Goal: Task Accomplishment & Management: Manage account settings

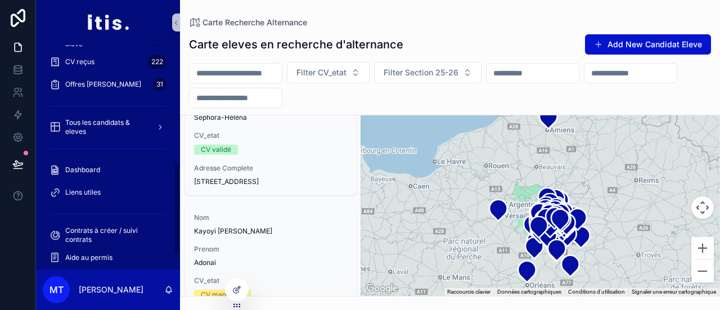
scroll to position [322, 0]
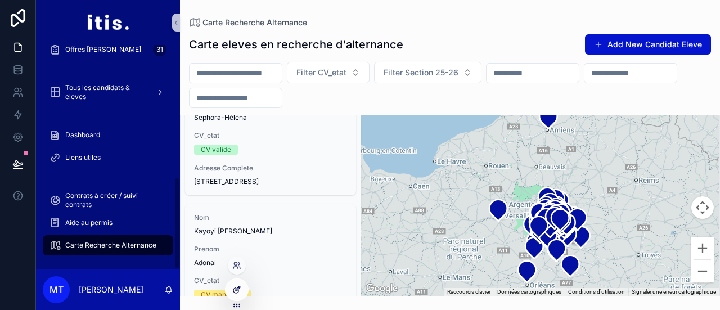
click at [238, 287] on icon at bounding box center [238, 287] width 1 height 1
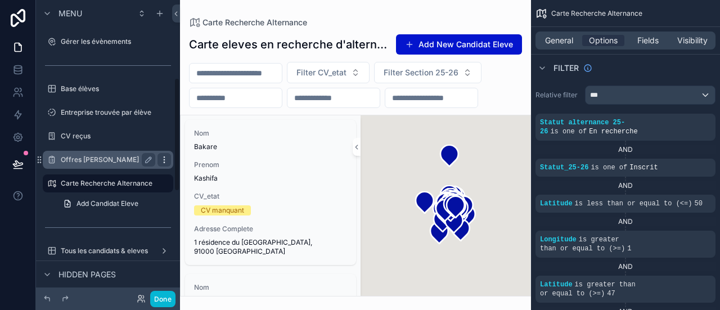
scroll to position [196, 0]
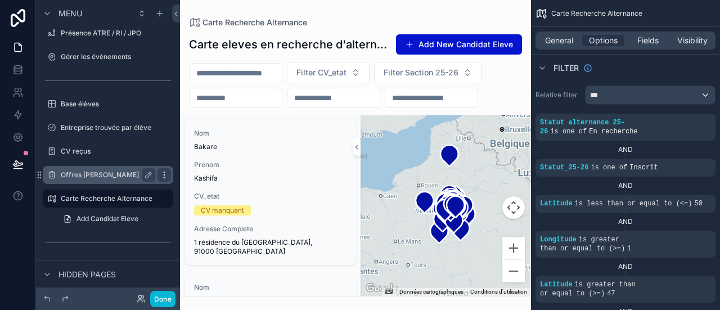
click at [166, 174] on icon "scrollable content" at bounding box center [164, 174] width 9 height 9
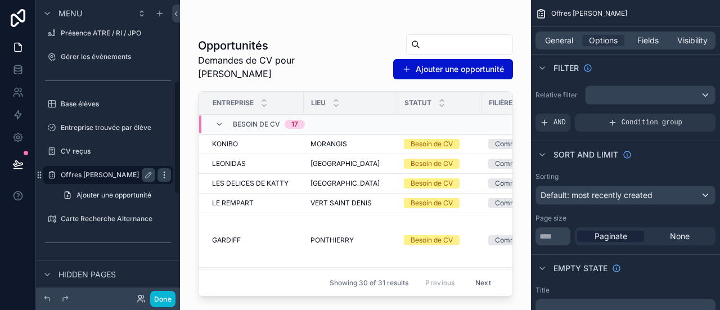
scroll to position [210, 0]
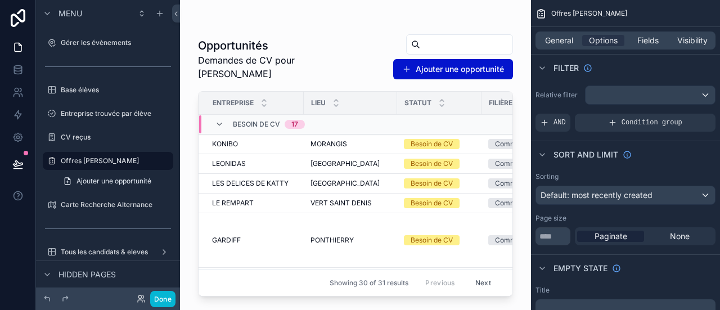
click at [11, 267] on div at bounding box center [18, 155] width 36 height 310
click at [164, 205] on icon "scrollable content" at bounding box center [164, 204] width 1 height 1
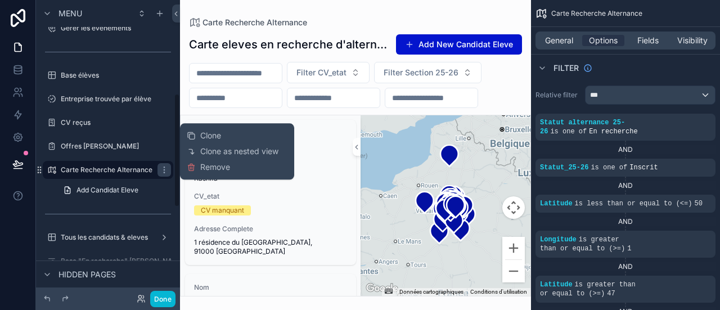
scroll to position [223, 0]
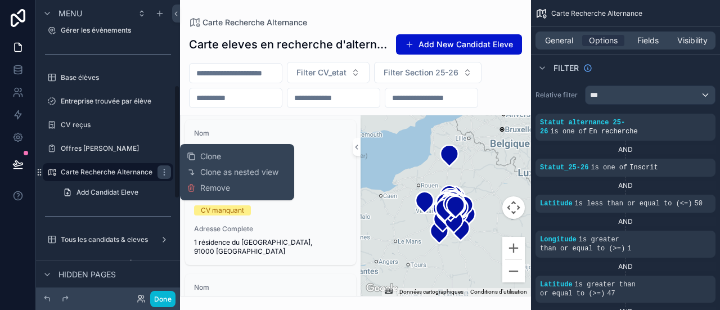
click at [48, 195] on div "Add Candidat Eleve" at bounding box center [108, 192] width 144 height 20
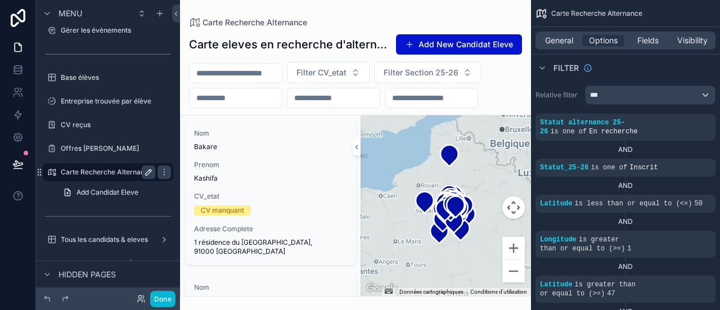
click at [151, 175] on icon "scrollable content" at bounding box center [148, 172] width 9 height 9
click at [121, 171] on input "**********" at bounding box center [99, 171] width 76 height 13
click at [11, 230] on div at bounding box center [18, 155] width 36 height 310
click at [160, 170] on icon "scrollable content" at bounding box center [164, 172] width 9 height 9
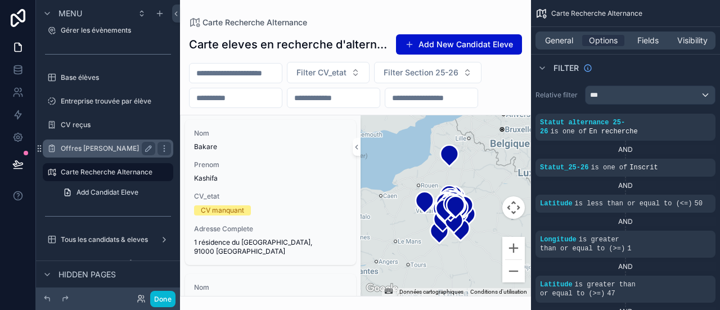
click at [98, 150] on label "Offres [PERSON_NAME]" at bounding box center [106, 148] width 90 height 9
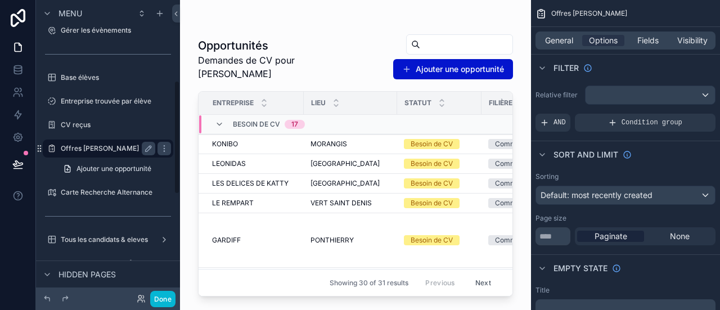
scroll to position [210, 0]
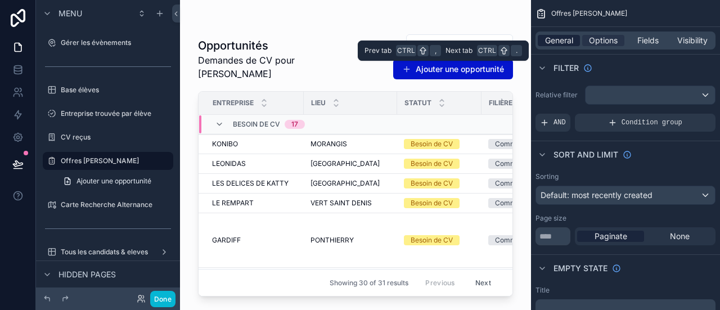
click at [550, 42] on span "General" at bounding box center [559, 40] width 28 height 11
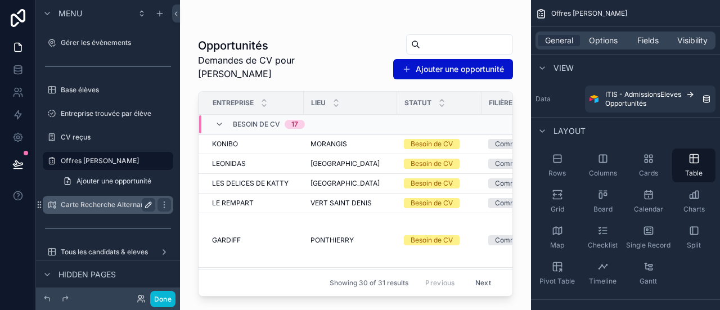
click at [105, 202] on label "Carte Recherche Alternance" at bounding box center [107, 204] width 92 height 9
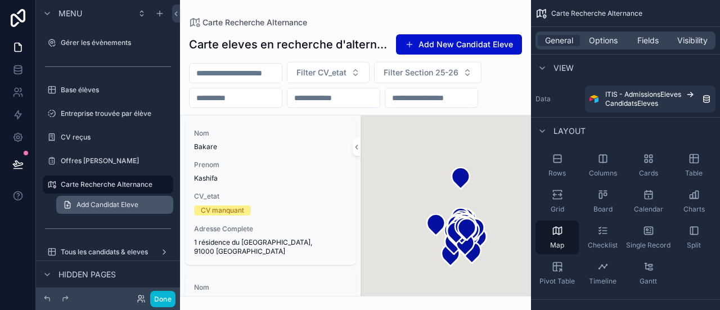
scroll to position [234, 0]
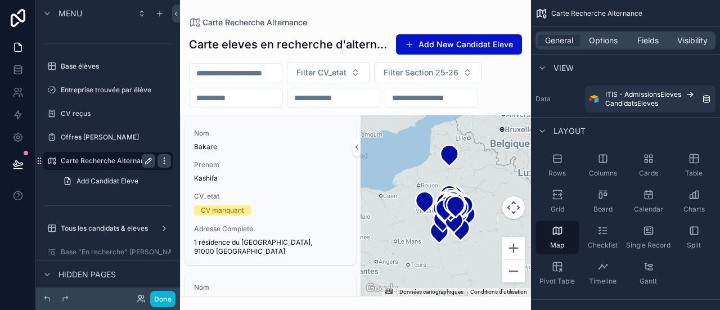
click at [163, 163] on icon "scrollable content" at bounding box center [164, 160] width 9 height 9
click at [21, 229] on div at bounding box center [18, 155] width 36 height 310
click at [555, 71] on span "View" at bounding box center [563, 67] width 20 height 11
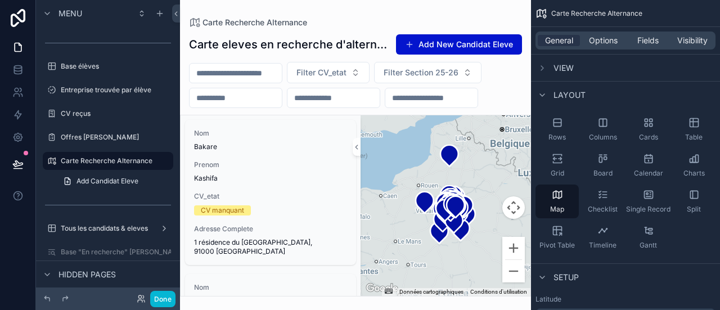
click at [548, 89] on div "scrollable content" at bounding box center [541, 94] width 13 height 13
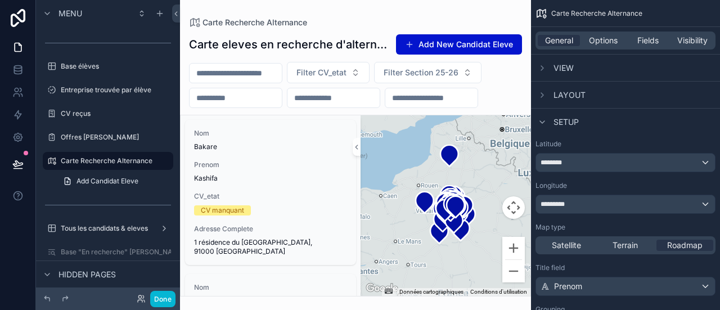
click at [544, 114] on div "Setup" at bounding box center [625, 121] width 189 height 27
click at [544, 116] on div "scrollable content" at bounding box center [541, 121] width 13 height 13
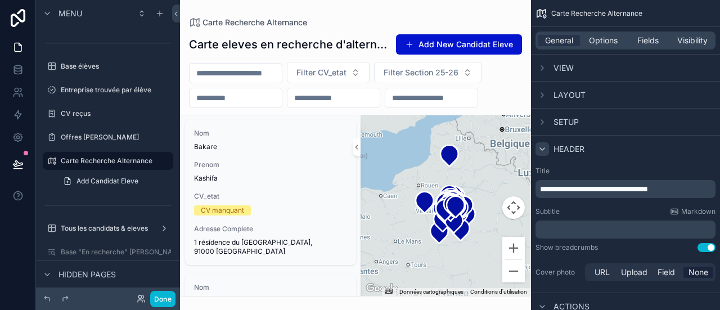
click at [541, 145] on icon "scrollable content" at bounding box center [542, 149] width 9 height 9
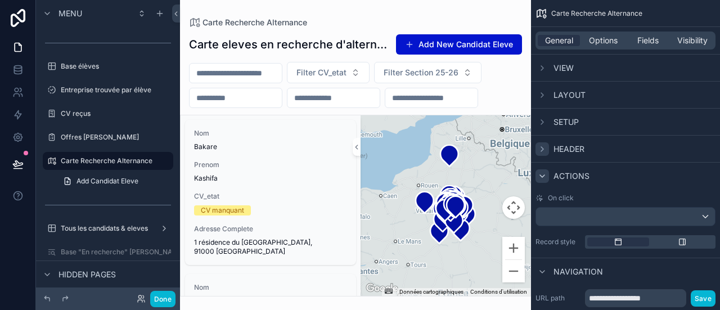
click at [542, 173] on icon "scrollable content" at bounding box center [542, 176] width 9 height 9
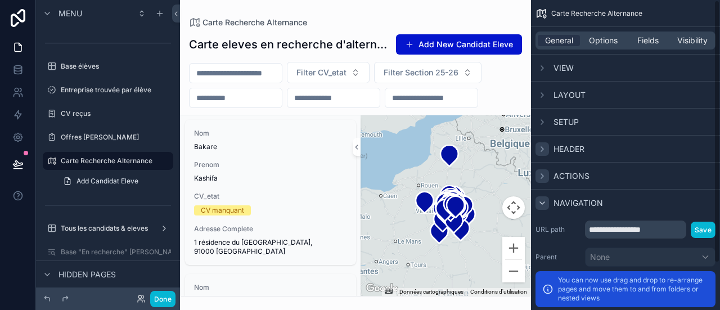
click at [542, 196] on div "scrollable content" at bounding box center [541, 202] width 13 height 13
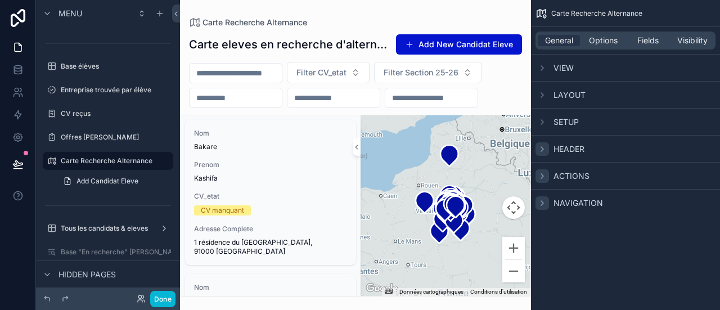
click at [542, 196] on div "scrollable content" at bounding box center [541, 202] width 13 height 13
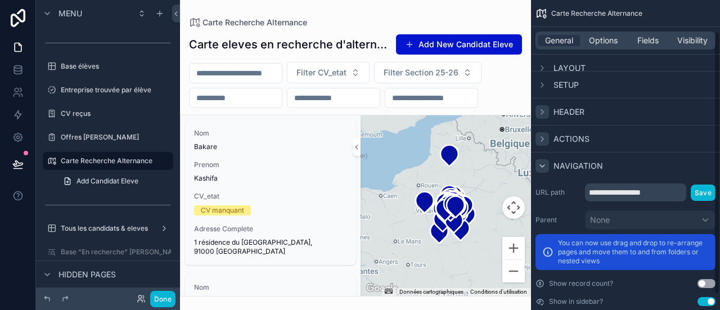
scroll to position [55, 0]
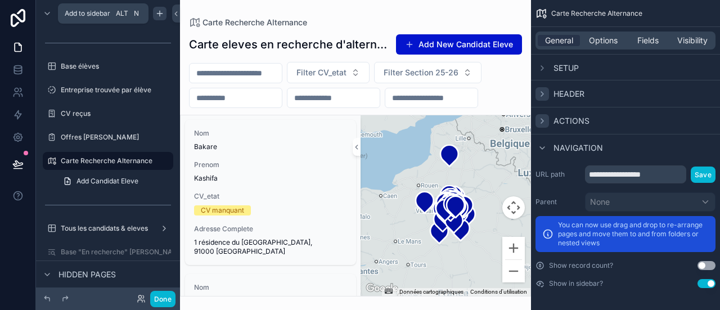
click at [163, 14] on icon "scrollable content" at bounding box center [159, 13] width 9 height 9
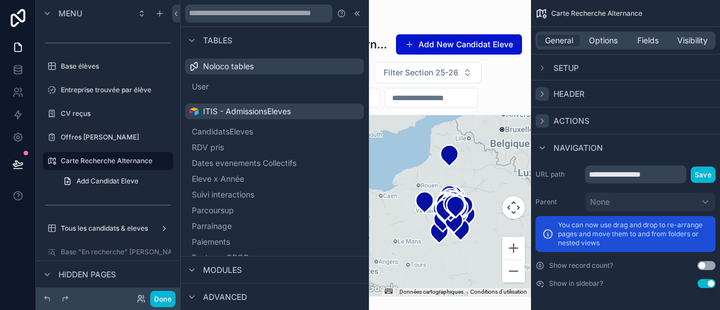
click at [219, 40] on span "Tables" at bounding box center [217, 40] width 29 height 11
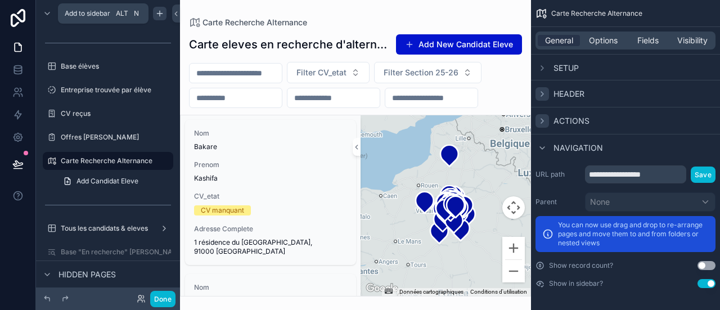
click at [164, 12] on icon "scrollable content" at bounding box center [159, 13] width 9 height 9
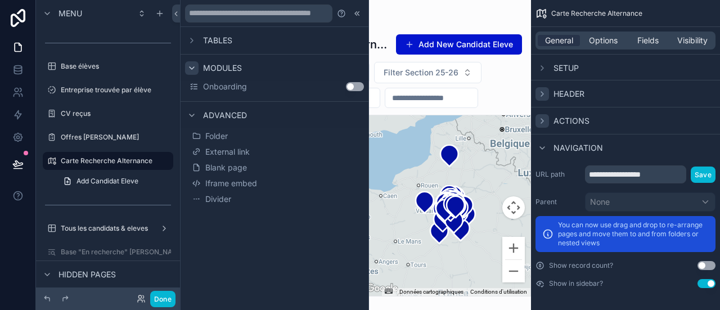
click at [193, 69] on icon at bounding box center [191, 68] width 9 height 9
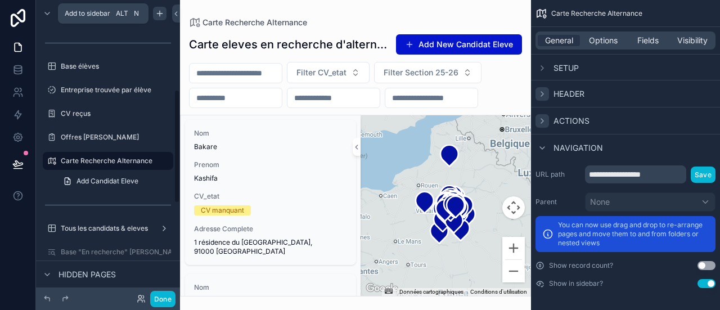
click at [157, 15] on icon "scrollable content" at bounding box center [159, 13] width 9 height 9
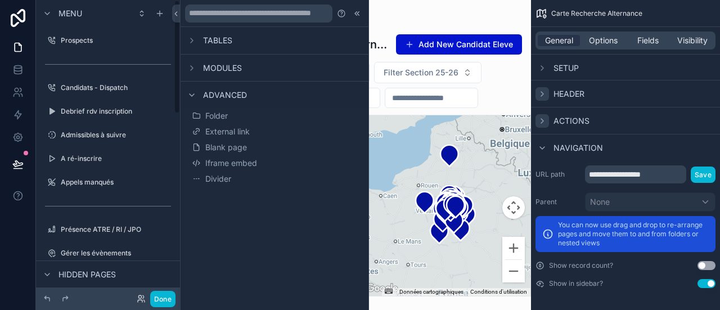
scroll to position [476, 0]
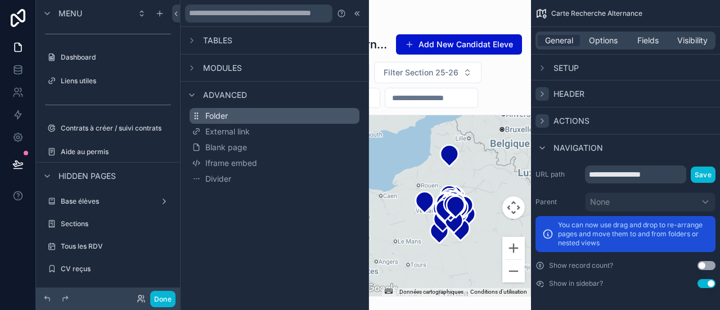
click at [210, 110] on span "Folder" at bounding box center [216, 115] width 22 height 11
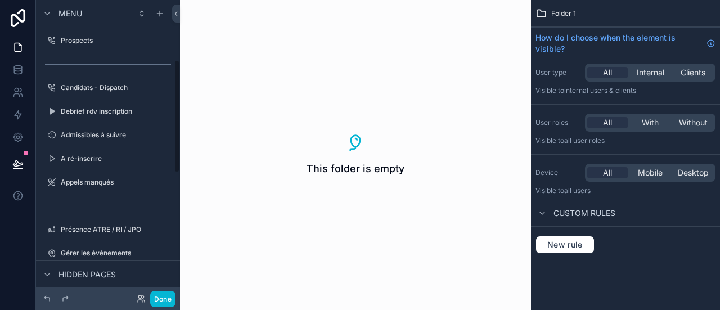
scroll to position [479, 0]
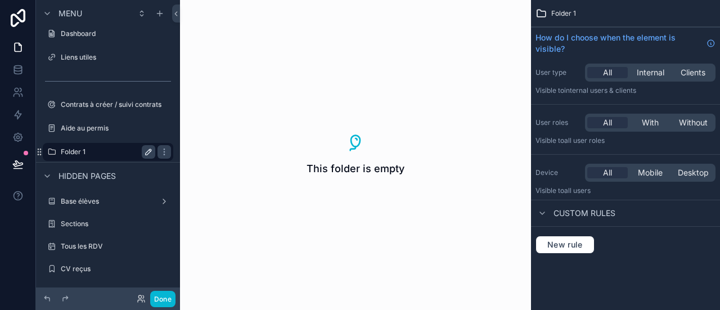
click at [145, 151] on icon "scrollable content" at bounding box center [148, 151] width 9 height 9
click at [123, 152] on input "********" at bounding box center [99, 151] width 76 height 13
paste input "******"
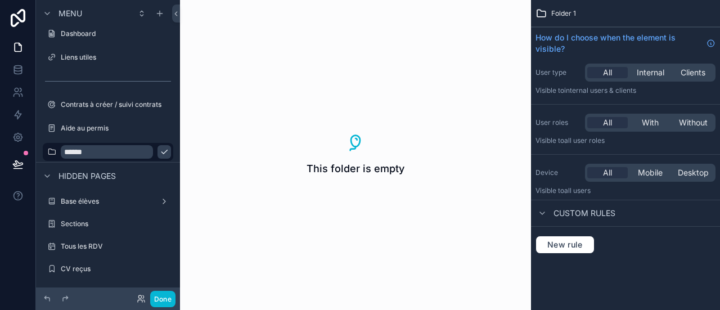
type input "******"
click at [160, 151] on icon "scrollable content" at bounding box center [164, 151] width 9 height 9
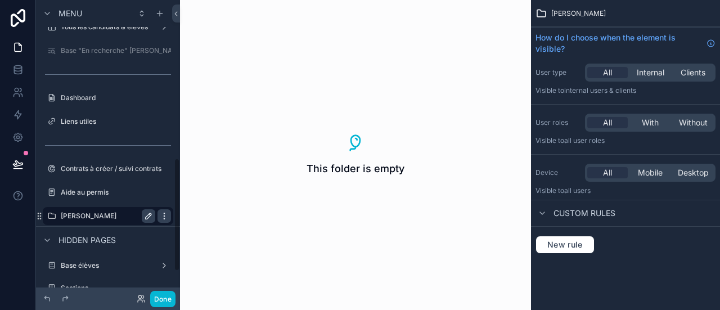
scroll to position [414, 0]
click at [162, 219] on icon "scrollable content" at bounding box center [164, 217] width 9 height 9
click at [119, 222] on div "Cédric" at bounding box center [108, 216] width 94 height 13
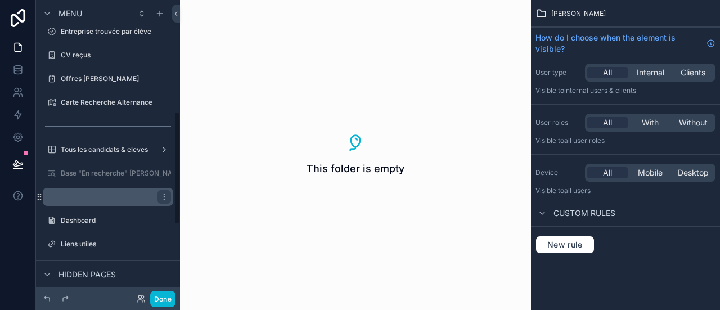
scroll to position [291, 0]
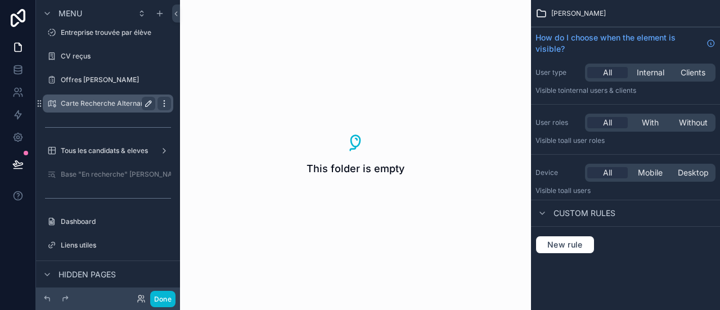
click at [164, 99] on icon "scrollable content" at bounding box center [164, 103] width 9 height 9
click at [164, 66] on div "CV reçus" at bounding box center [108, 56] width 144 height 20
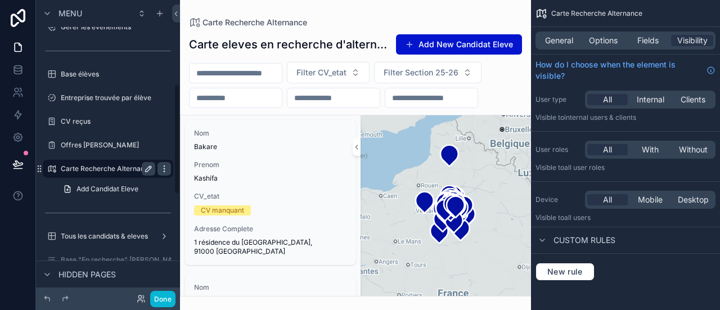
scroll to position [225, 0]
click at [169, 172] on div "scrollable content" at bounding box center [163, 169] width 13 height 13
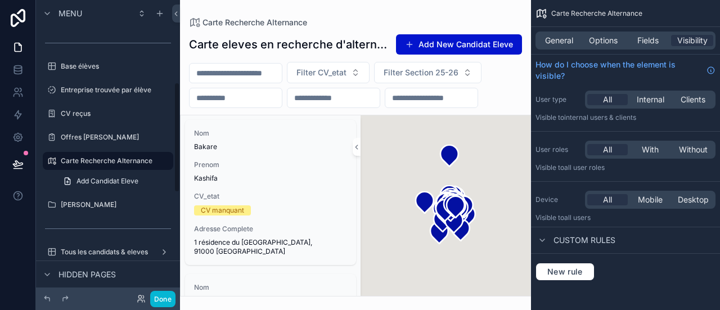
scroll to position [222, 0]
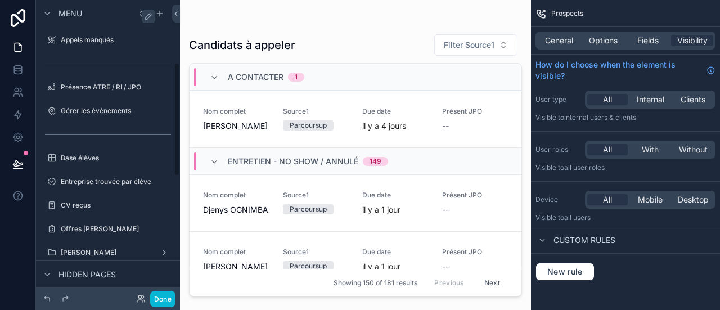
click at [135, 177] on label "Entreprise trouvée par élève" at bounding box center [116, 181] width 110 height 9
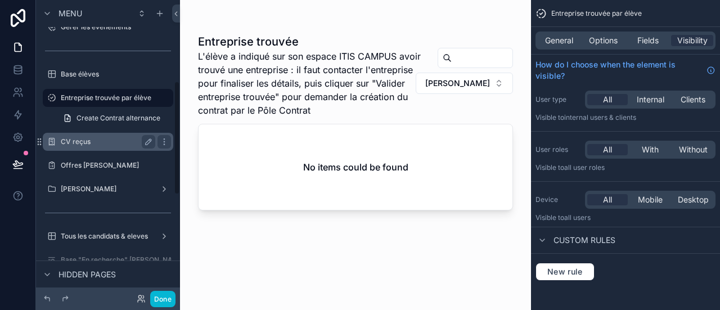
scroll to position [227, 0]
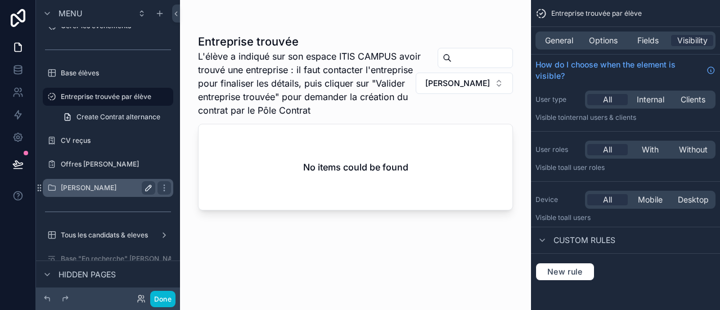
click at [103, 190] on label "Cédric" at bounding box center [106, 187] width 90 height 9
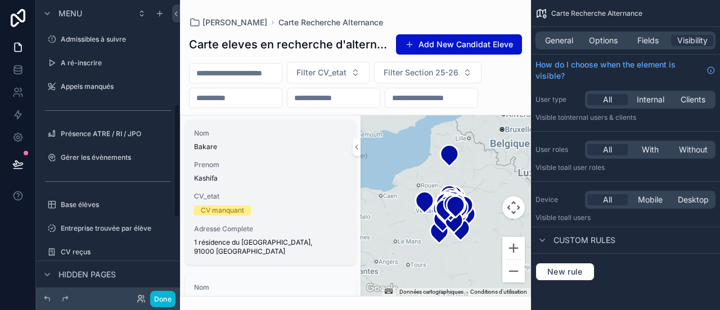
scroll to position [273, 0]
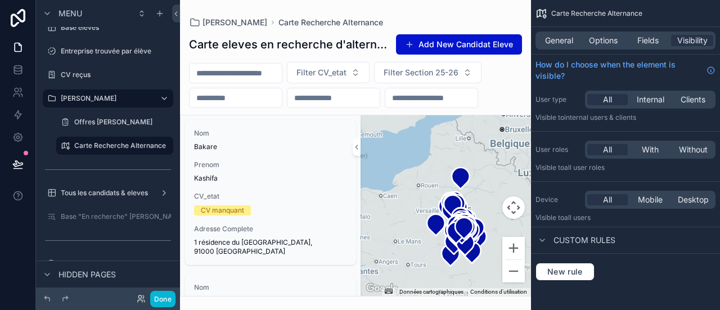
click at [310, 35] on div "scrollable content" at bounding box center [355, 155] width 351 height 310
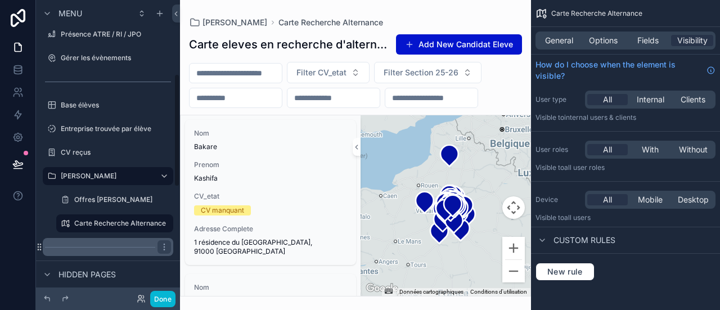
scroll to position [198, 0]
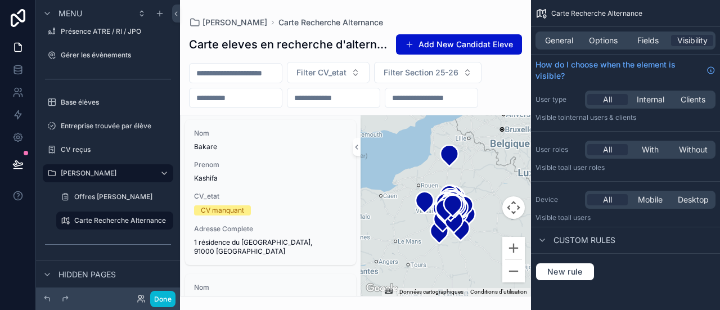
click at [0, 226] on div at bounding box center [18, 155] width 36 height 310
click at [161, 296] on button "Done" at bounding box center [162, 299] width 25 height 16
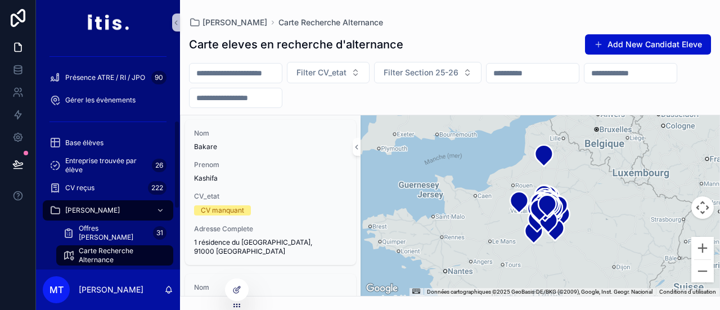
scroll to position [200, 0]
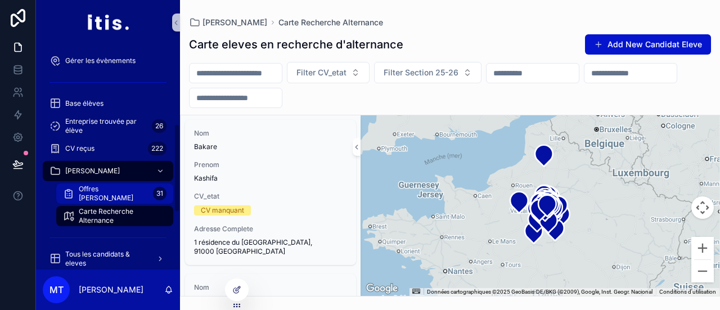
click at [128, 191] on div "Offres Cédric 31" at bounding box center [114, 193] width 103 height 18
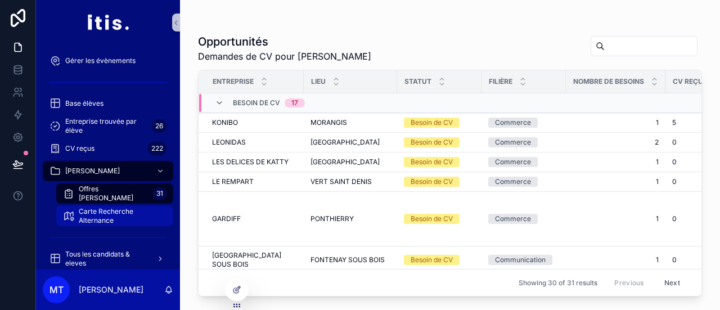
click at [123, 209] on span "Carte Recherche Alternance" at bounding box center [120, 216] width 83 height 18
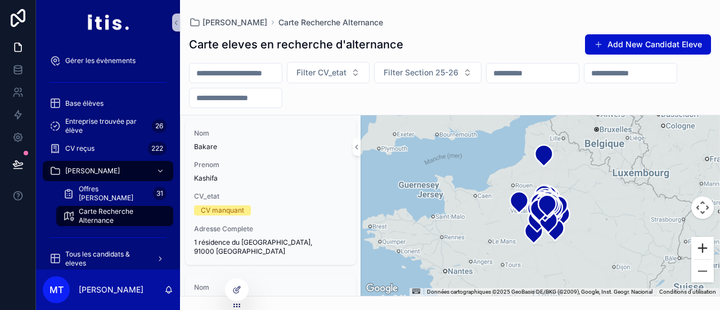
click at [709, 250] on button "Zoom avant" at bounding box center [702, 248] width 22 height 22
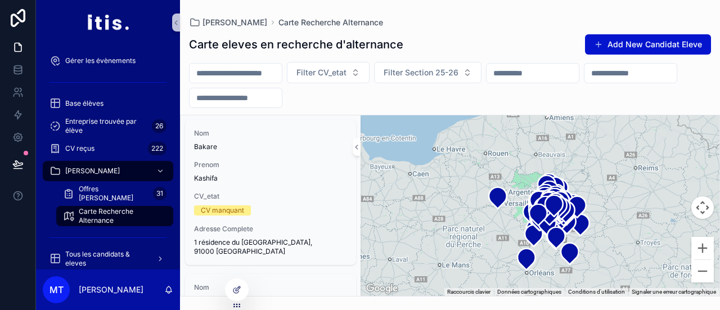
drag, startPoint x: 611, startPoint y: 202, endPoint x: 610, endPoint y: 184, distance: 18.0
click at [610, 184] on div "scrollable content" at bounding box center [540, 205] width 359 height 181
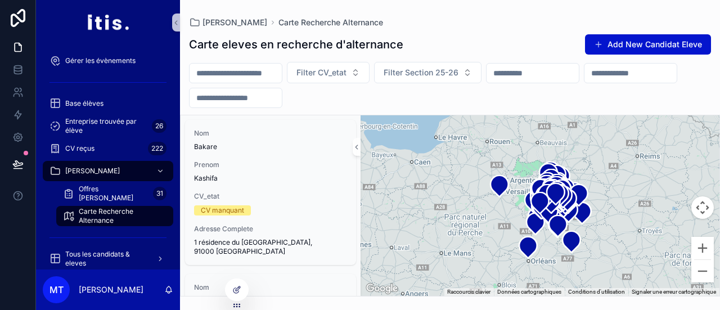
drag, startPoint x: 610, startPoint y: 184, endPoint x: 613, endPoint y: 174, distance: 10.5
click at [613, 174] on div "scrollable content" at bounding box center [540, 205] width 359 height 181
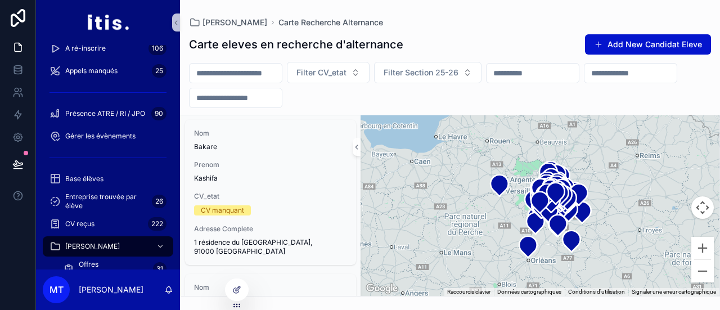
scroll to position [1045, 0]
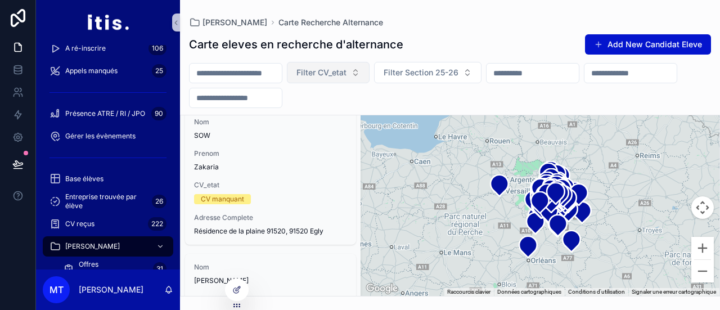
click at [336, 70] on span "Filter CV_etat" at bounding box center [321, 72] width 50 height 11
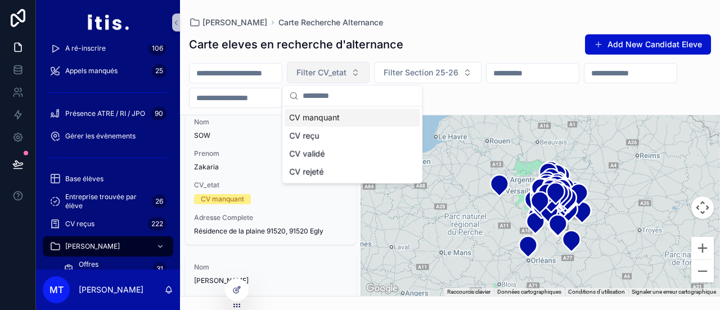
scroll to position [1367, 0]
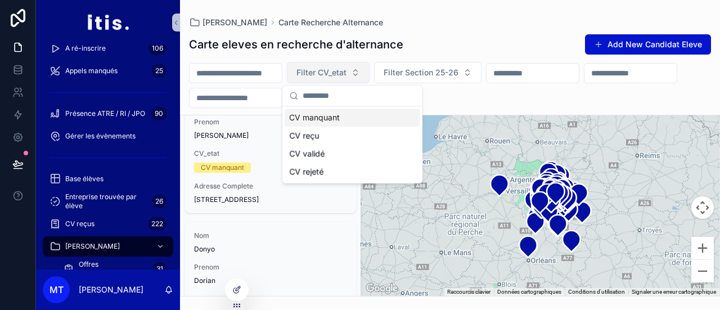
click at [336, 70] on span "Filter CV_etat" at bounding box center [321, 72] width 50 height 11
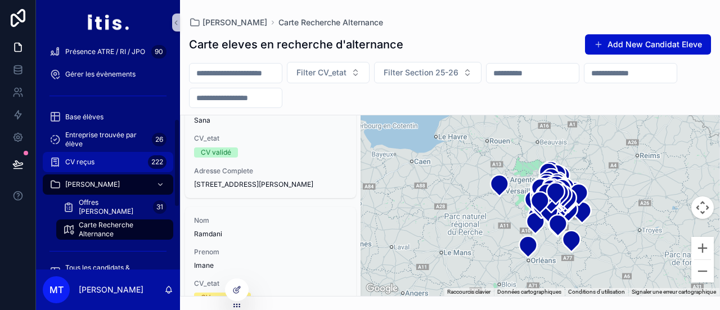
scroll to position [187, 0]
